Goal: Information Seeking & Learning: Learn about a topic

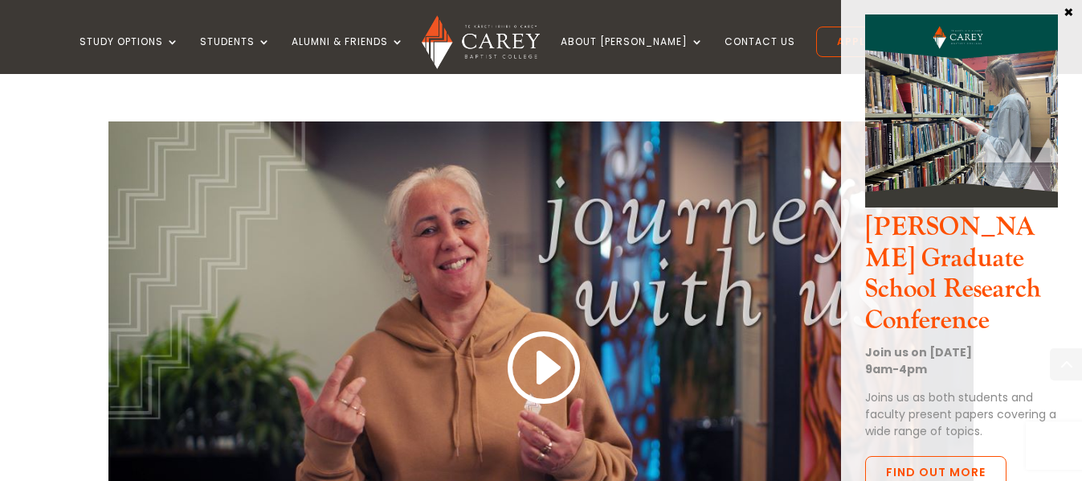
scroll to position [1366, 0]
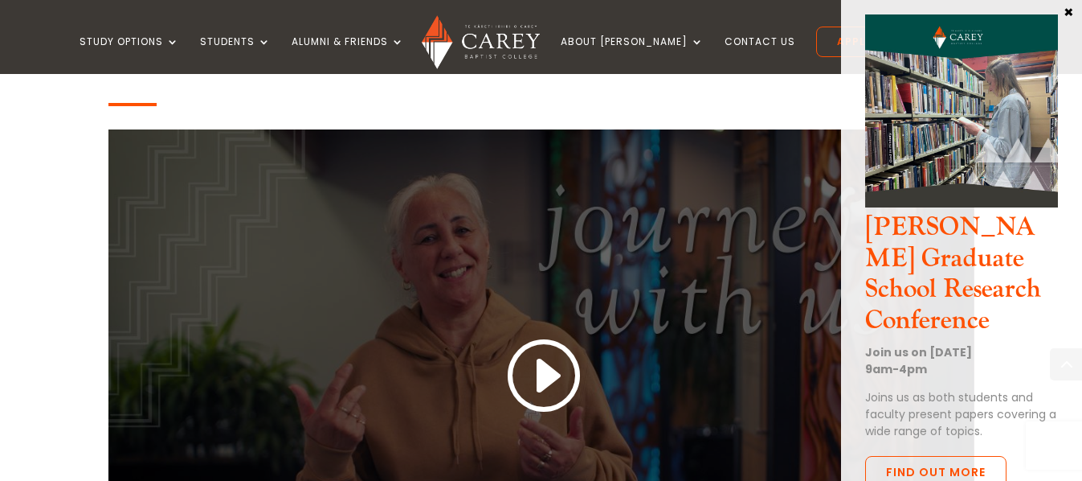
click at [544, 372] on link at bounding box center [541, 376] width 77 height 84
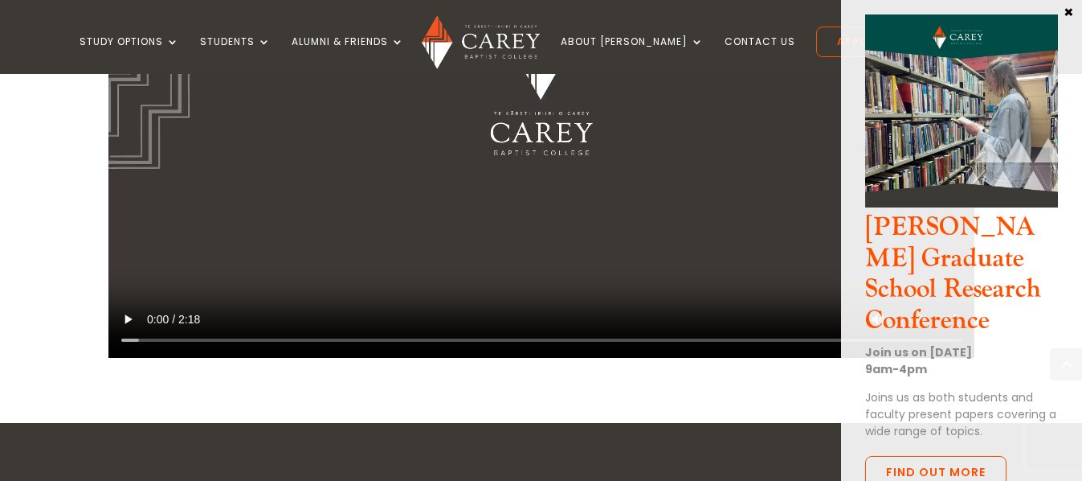
scroll to position [1607, 0]
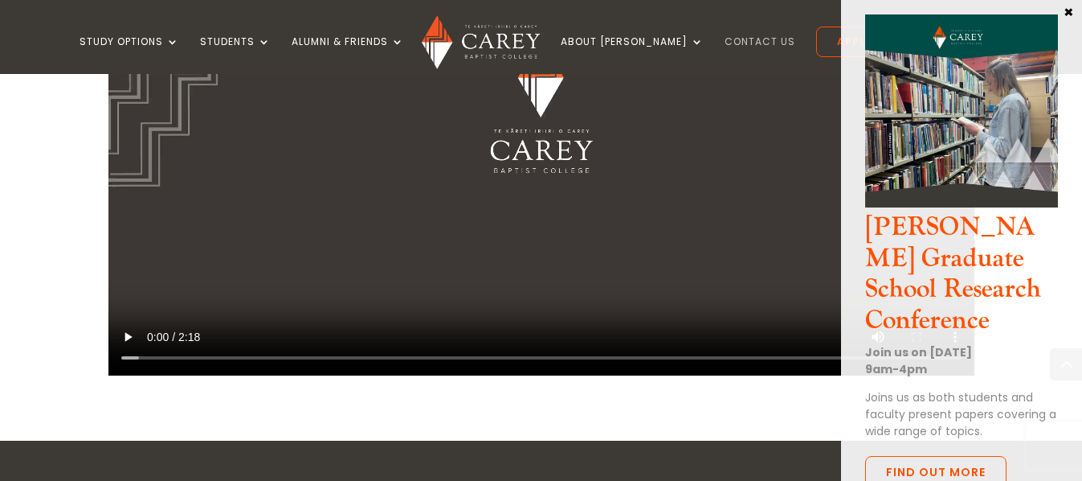
click at [739, 42] on link "Contact Us" at bounding box center [760, 55] width 71 height 38
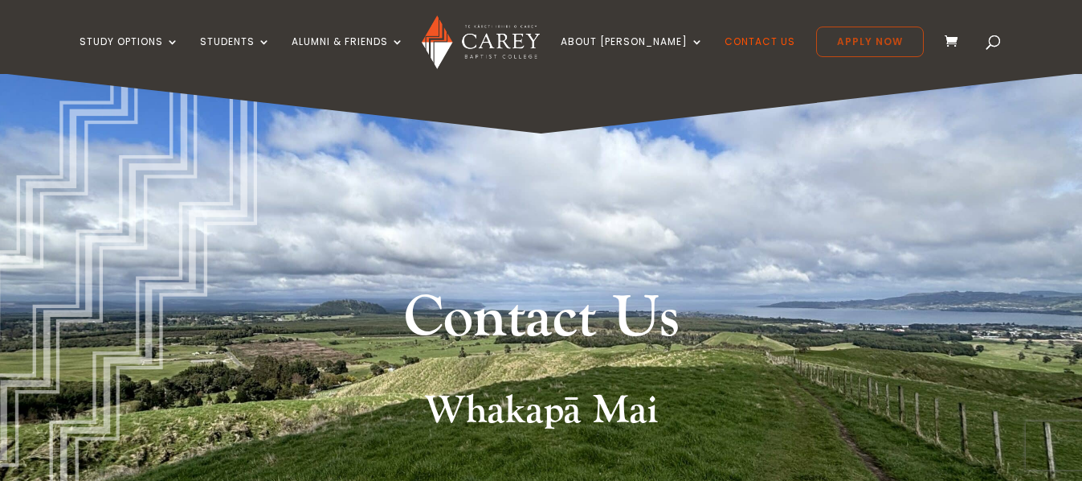
click at [836, 46] on link "Apply Now" at bounding box center [870, 42] width 108 height 31
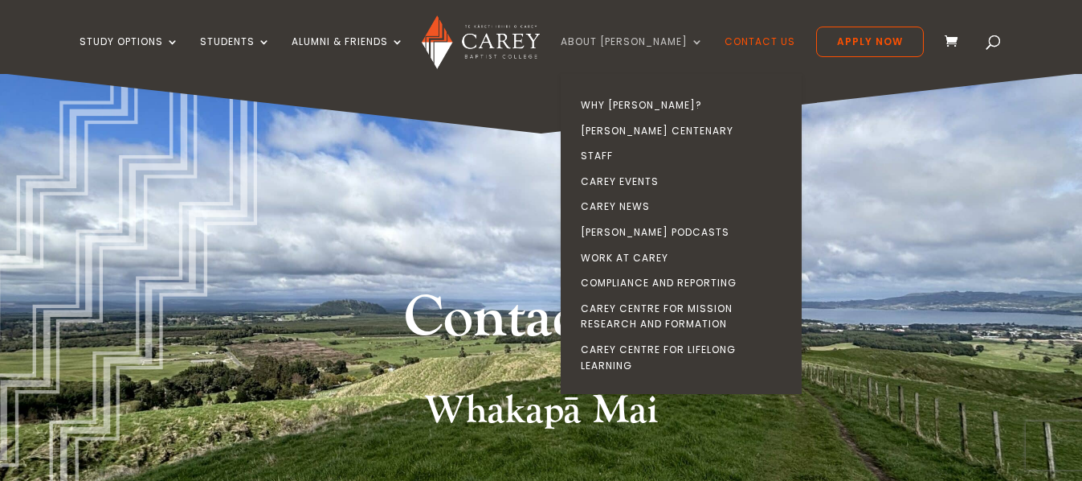
click at [672, 46] on link "About [PERSON_NAME]" at bounding box center [632, 55] width 143 height 38
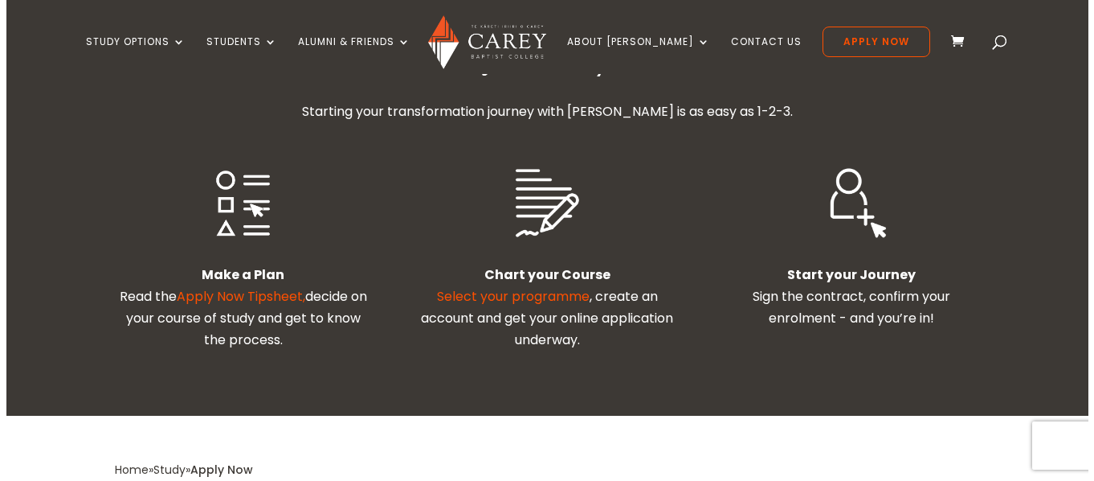
scroll to position [482, 0]
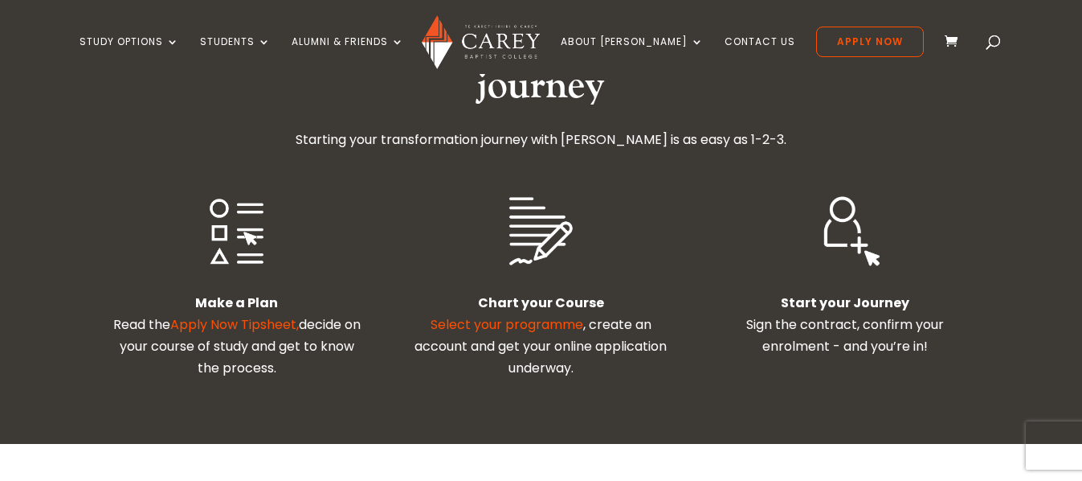
click at [520, 315] on link "Select your programme" at bounding box center [507, 324] width 153 height 18
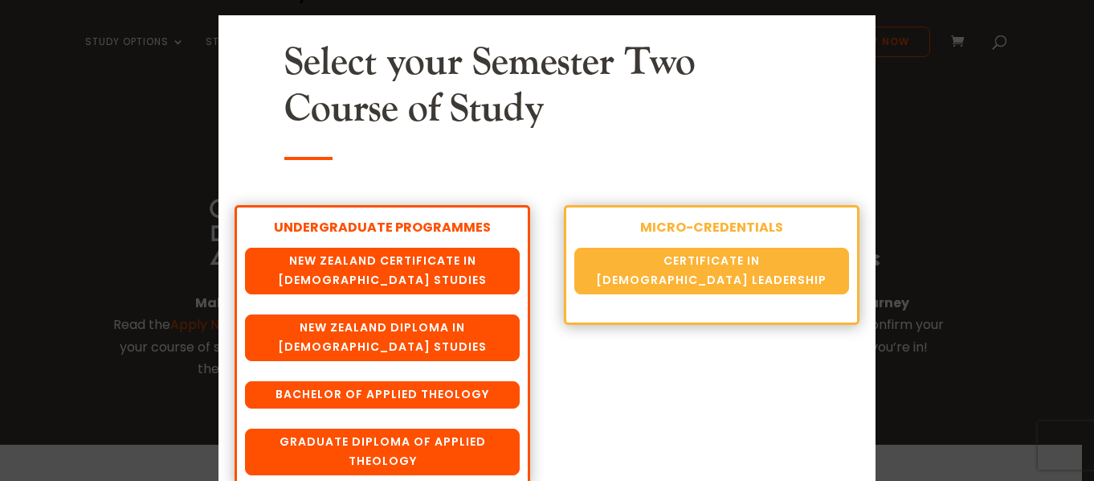
scroll to position [76, 0]
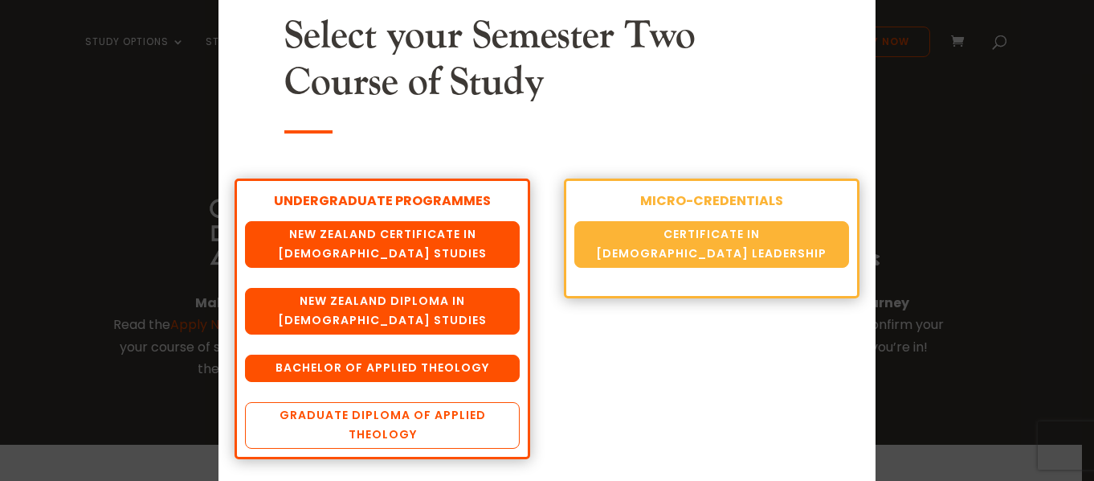
click at [425, 436] on link "Graduate Diploma of Applied Theology" at bounding box center [382, 425] width 274 height 47
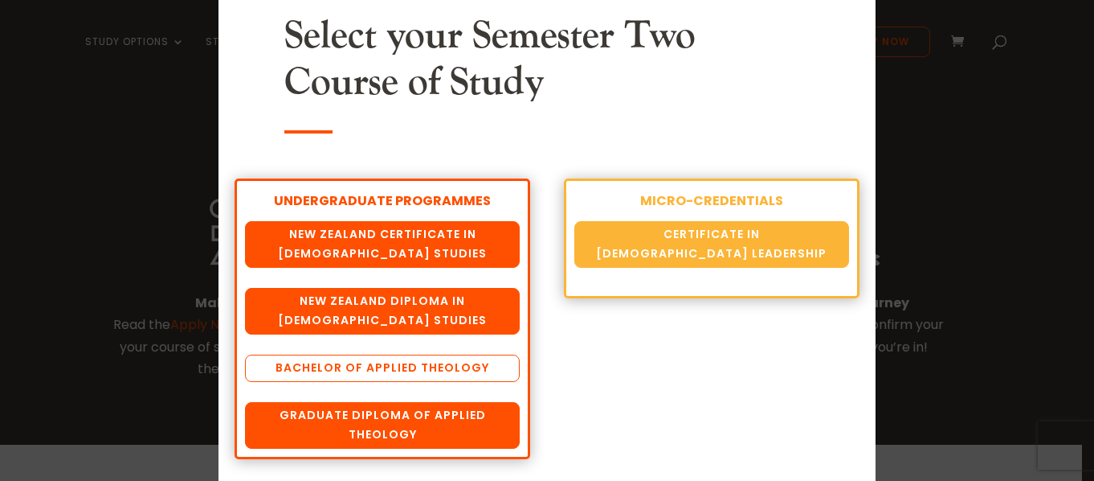
click at [363, 369] on link "Bachelor of Applied Theology" at bounding box center [382, 367] width 274 height 27
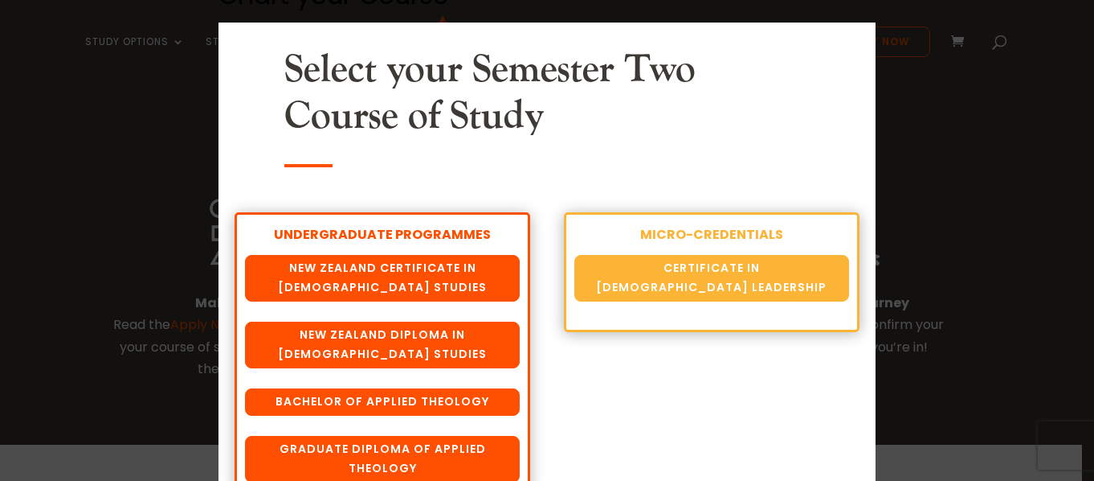
scroll to position [0, 0]
